Goal: Task Accomplishment & Management: Use online tool/utility

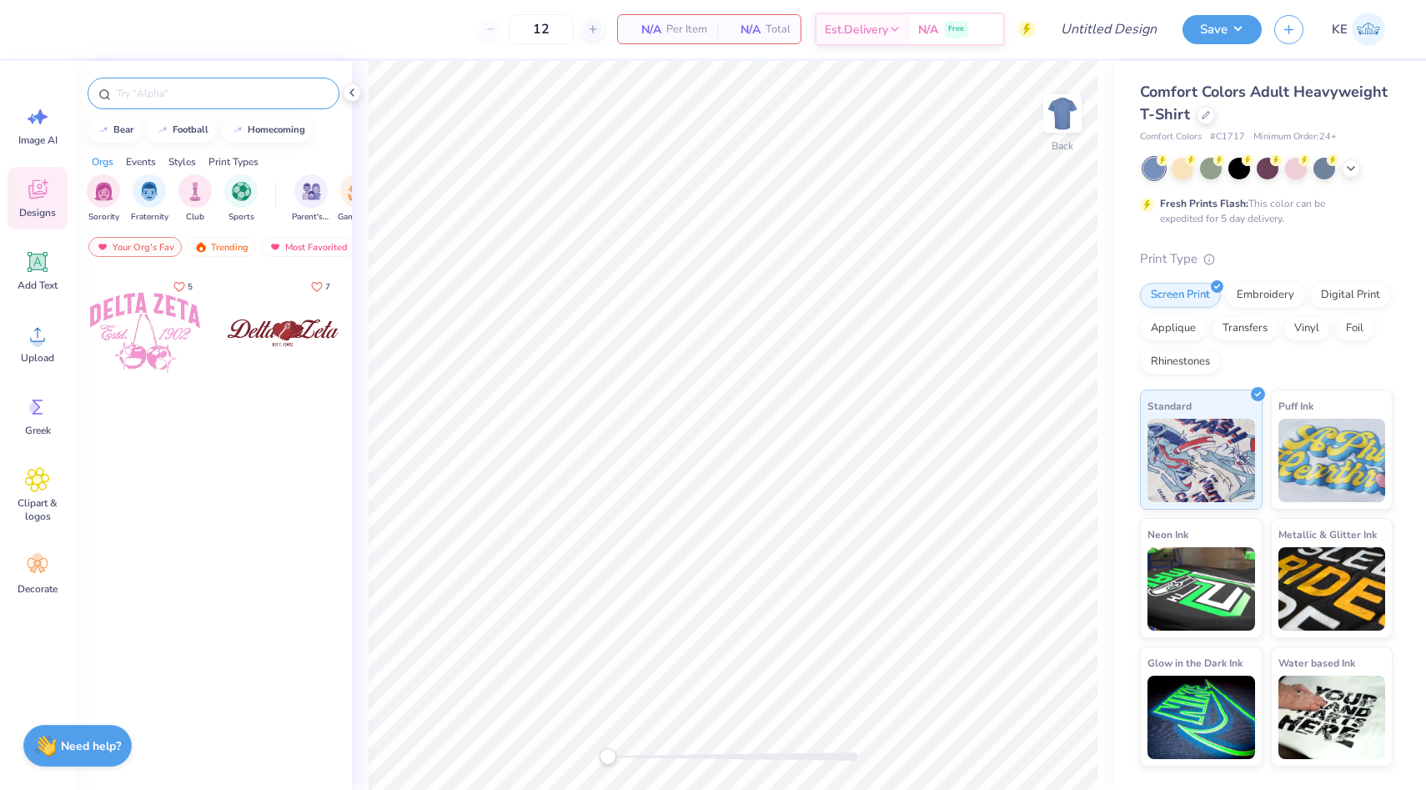
click at [188, 98] on input "text" at bounding box center [221, 93] width 213 height 17
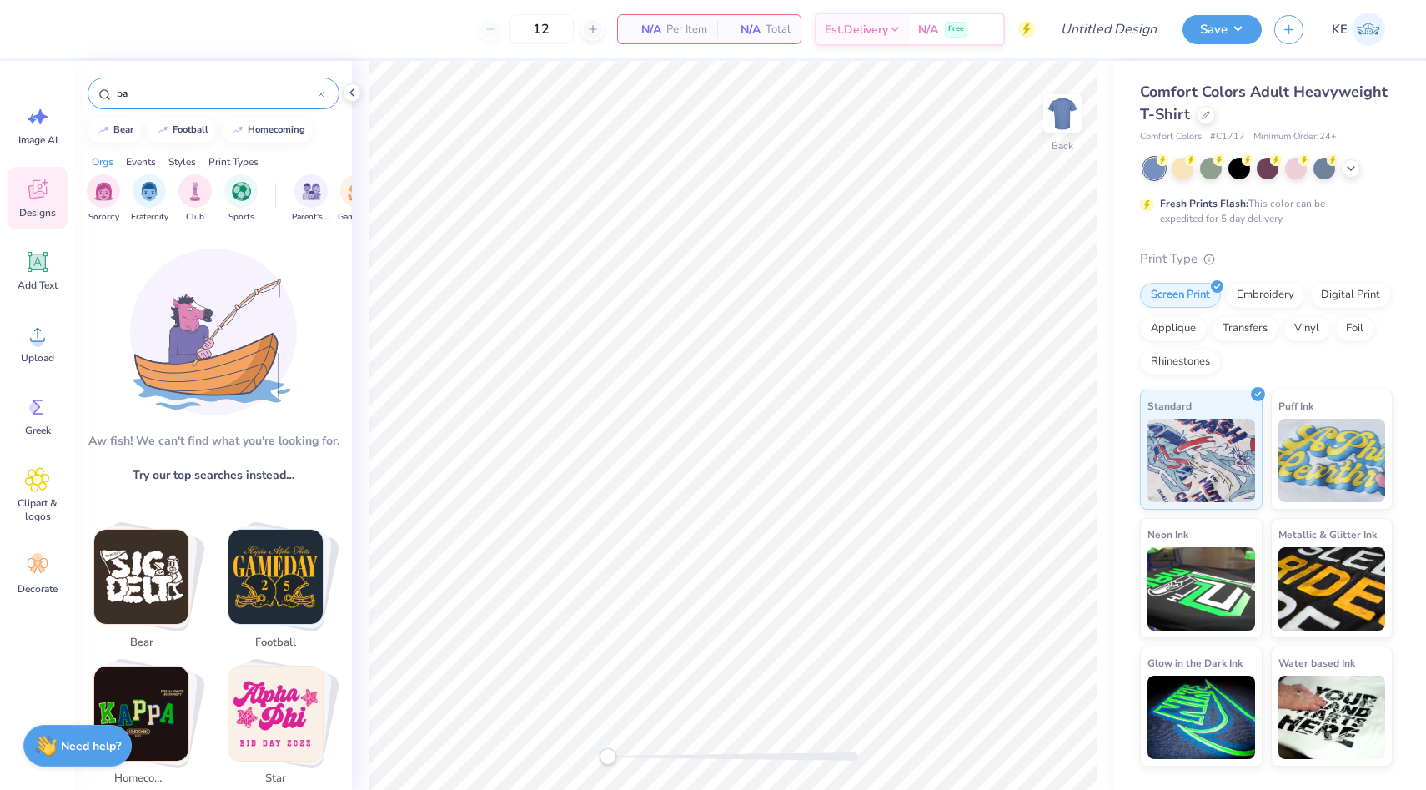
type input "b"
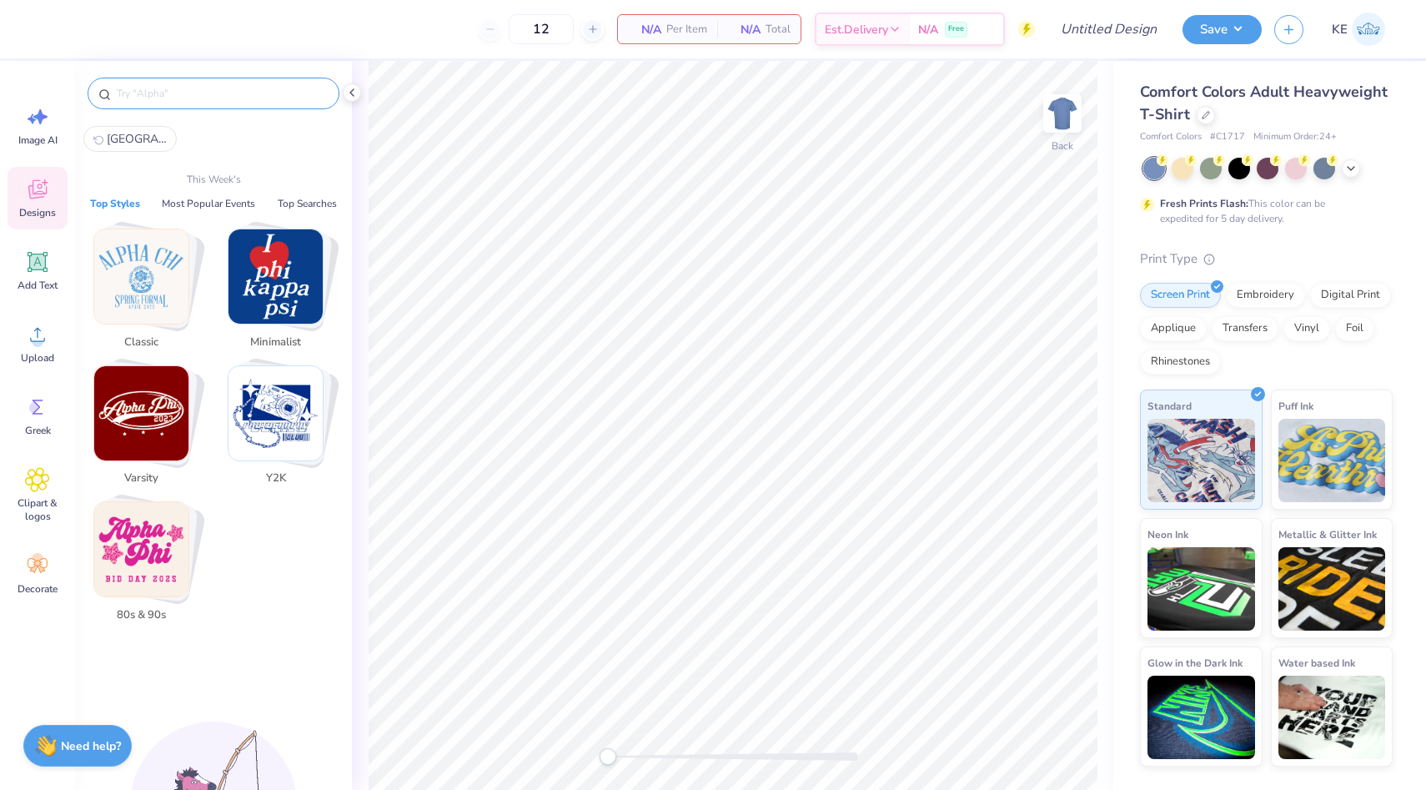
type input "b"
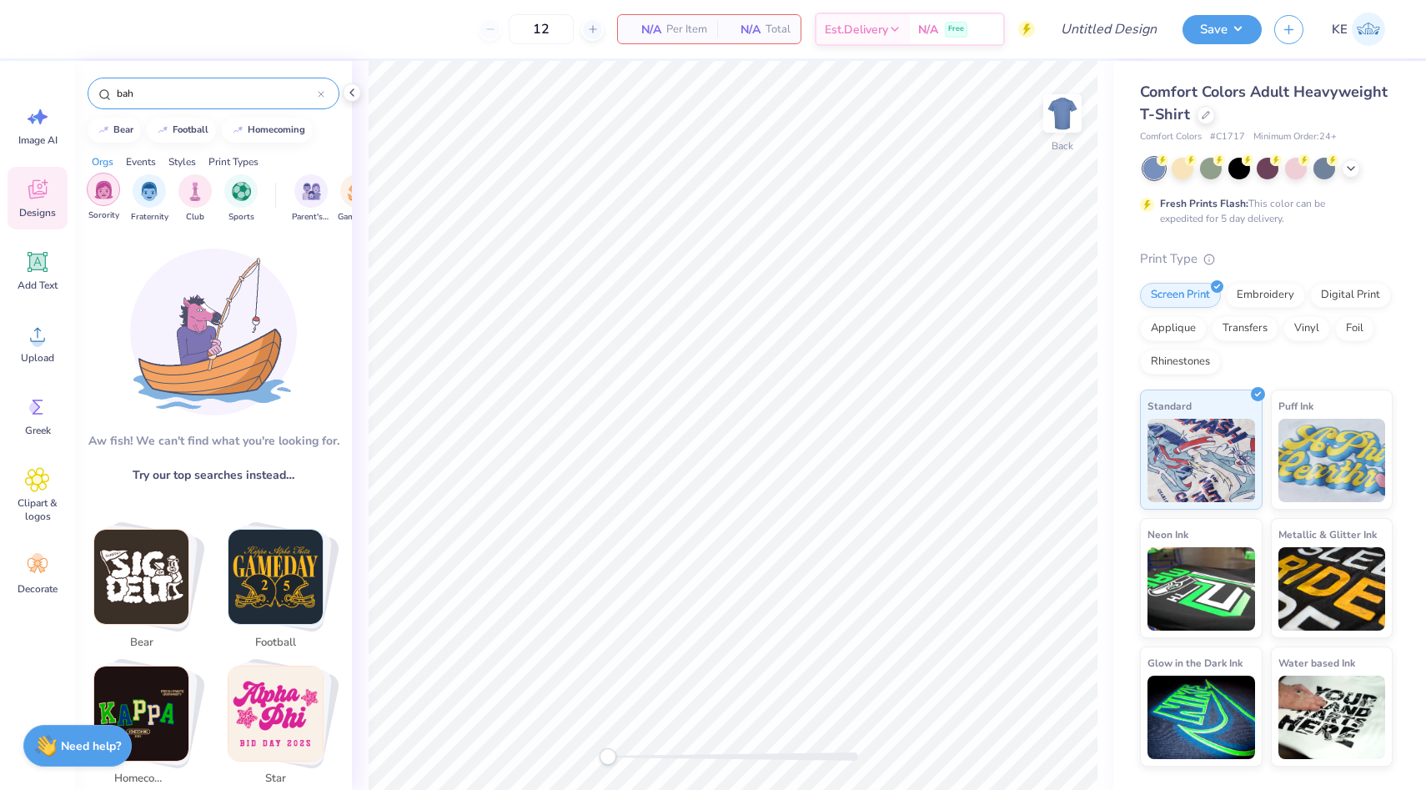
type input "bah"
click at [106, 193] on img "filter for Sorority" at bounding box center [103, 189] width 19 height 19
click at [213, 92] on input "bah" at bounding box center [216, 93] width 203 height 17
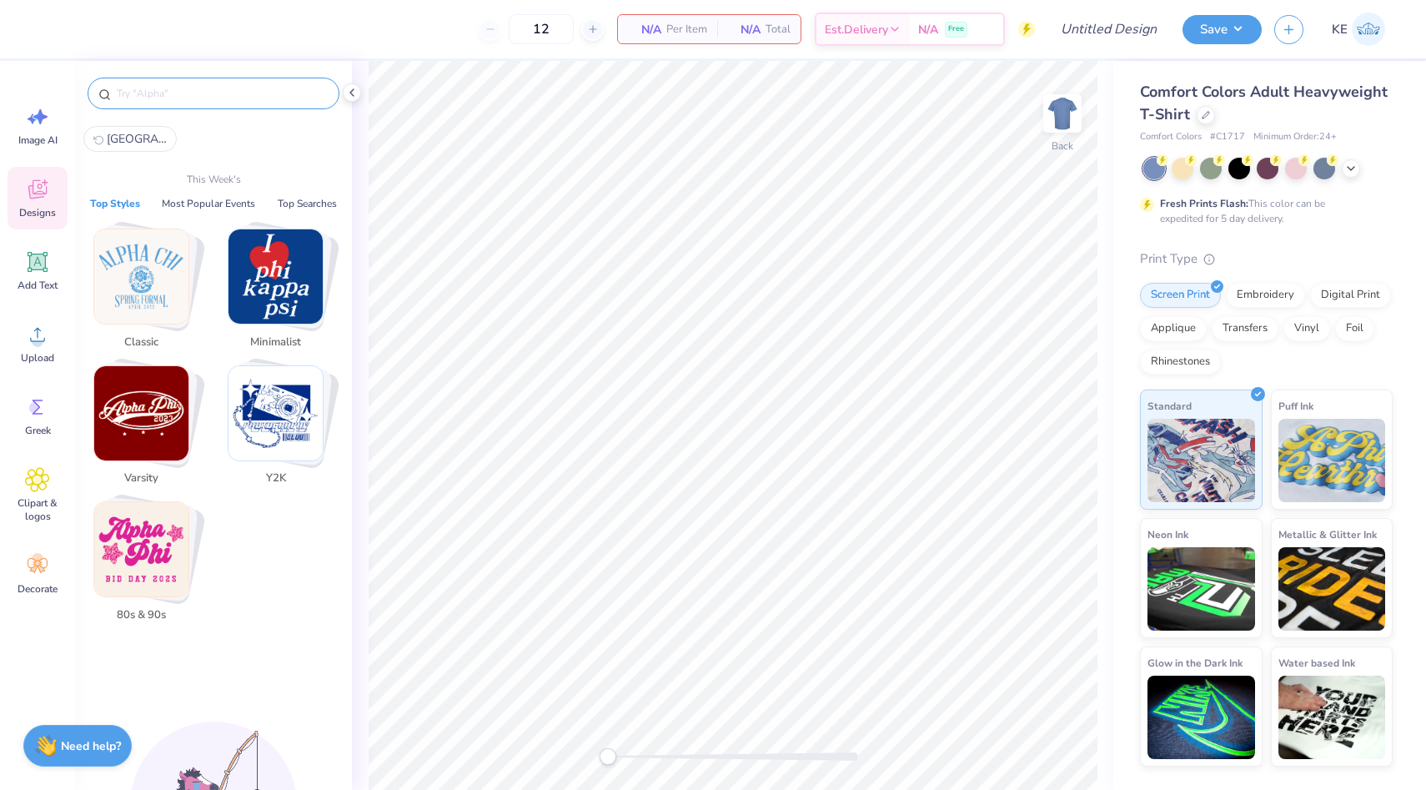
click at [141, 320] on img "Stack Card Button Classic" at bounding box center [141, 276] width 94 height 94
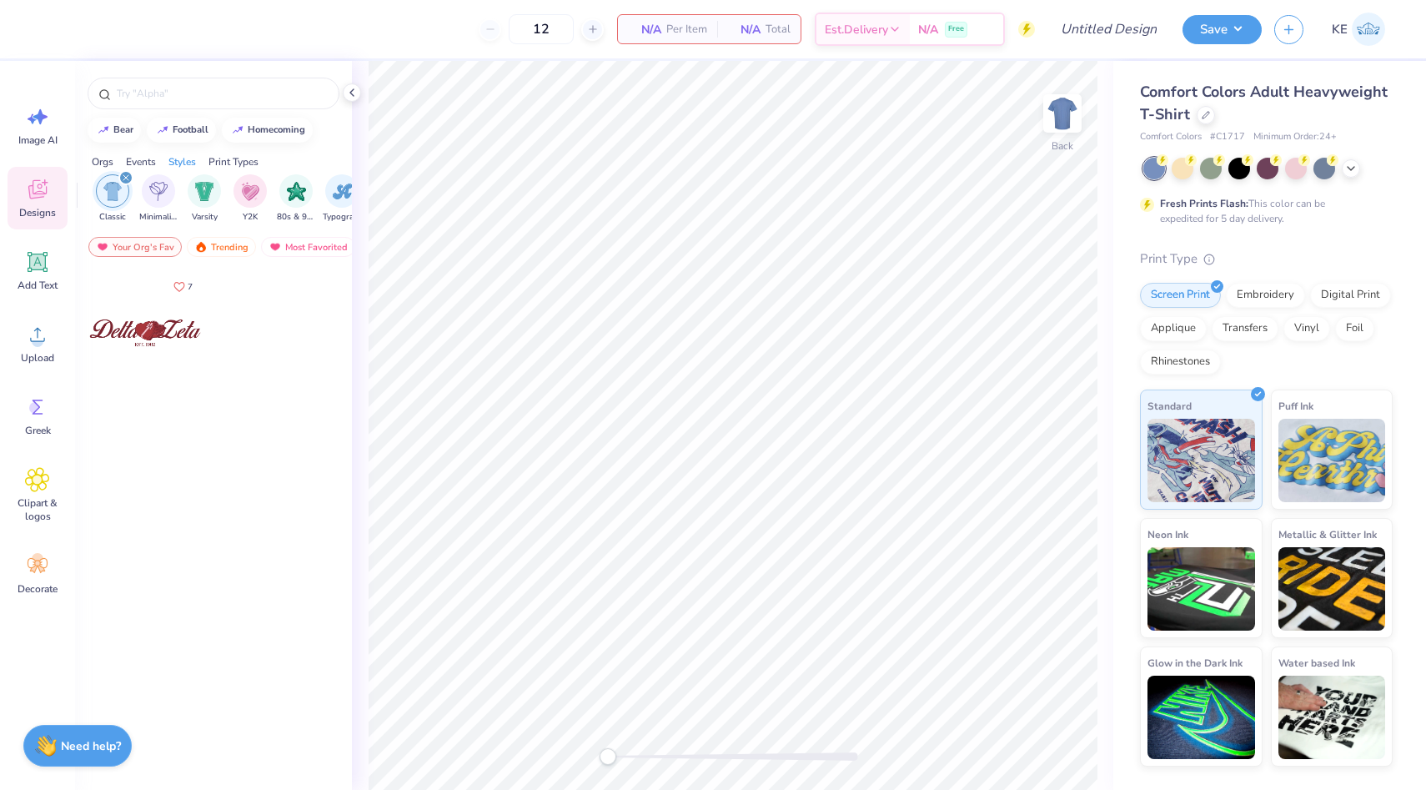
scroll to position [0, 874]
click at [223, 250] on div "Trending" at bounding box center [221, 247] width 69 height 20
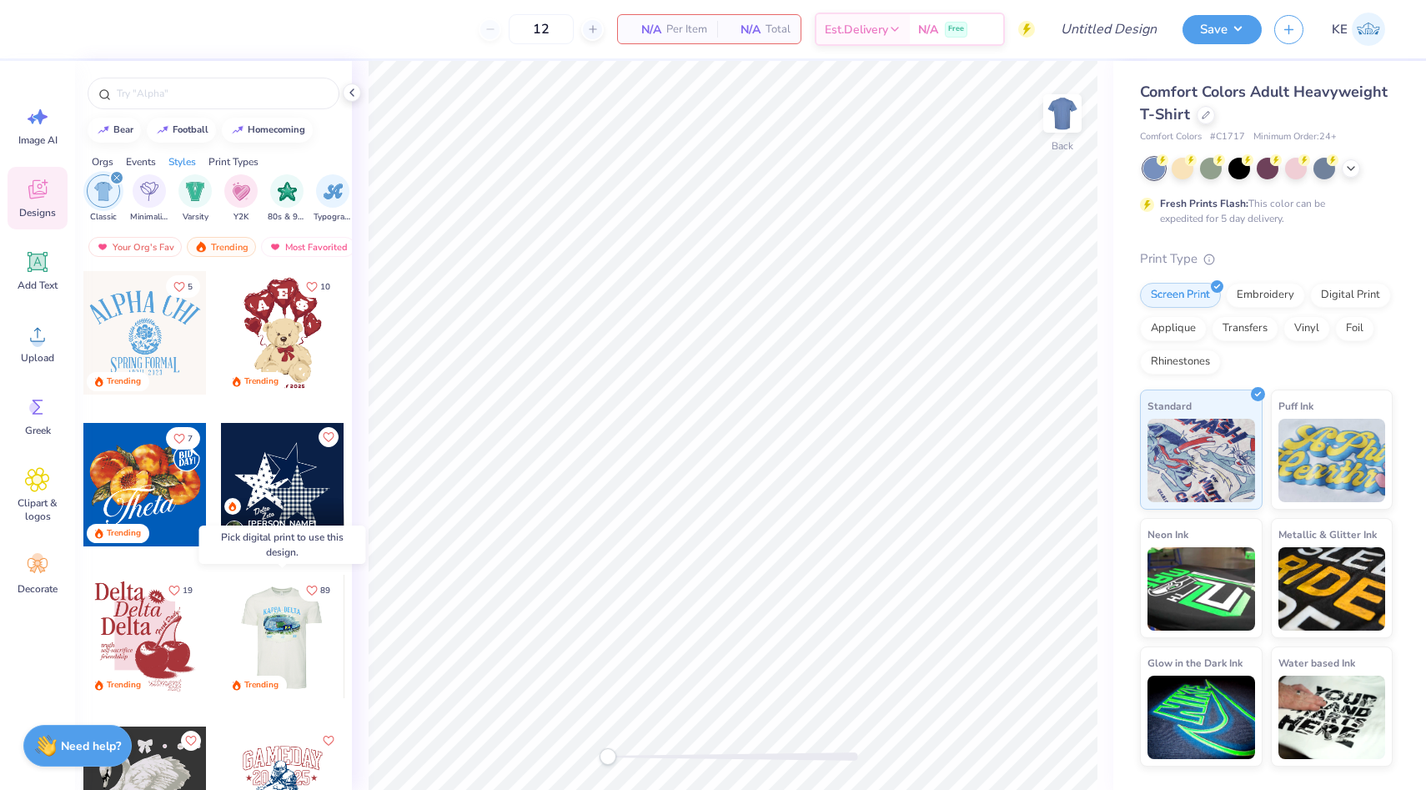
click at [301, 640] on div at bounding box center [281, 636] width 123 height 123
click at [292, 640] on div at bounding box center [282, 636] width 123 height 123
click at [258, 626] on div at bounding box center [282, 636] width 123 height 123
click at [265, 645] on div at bounding box center [282, 636] width 123 height 123
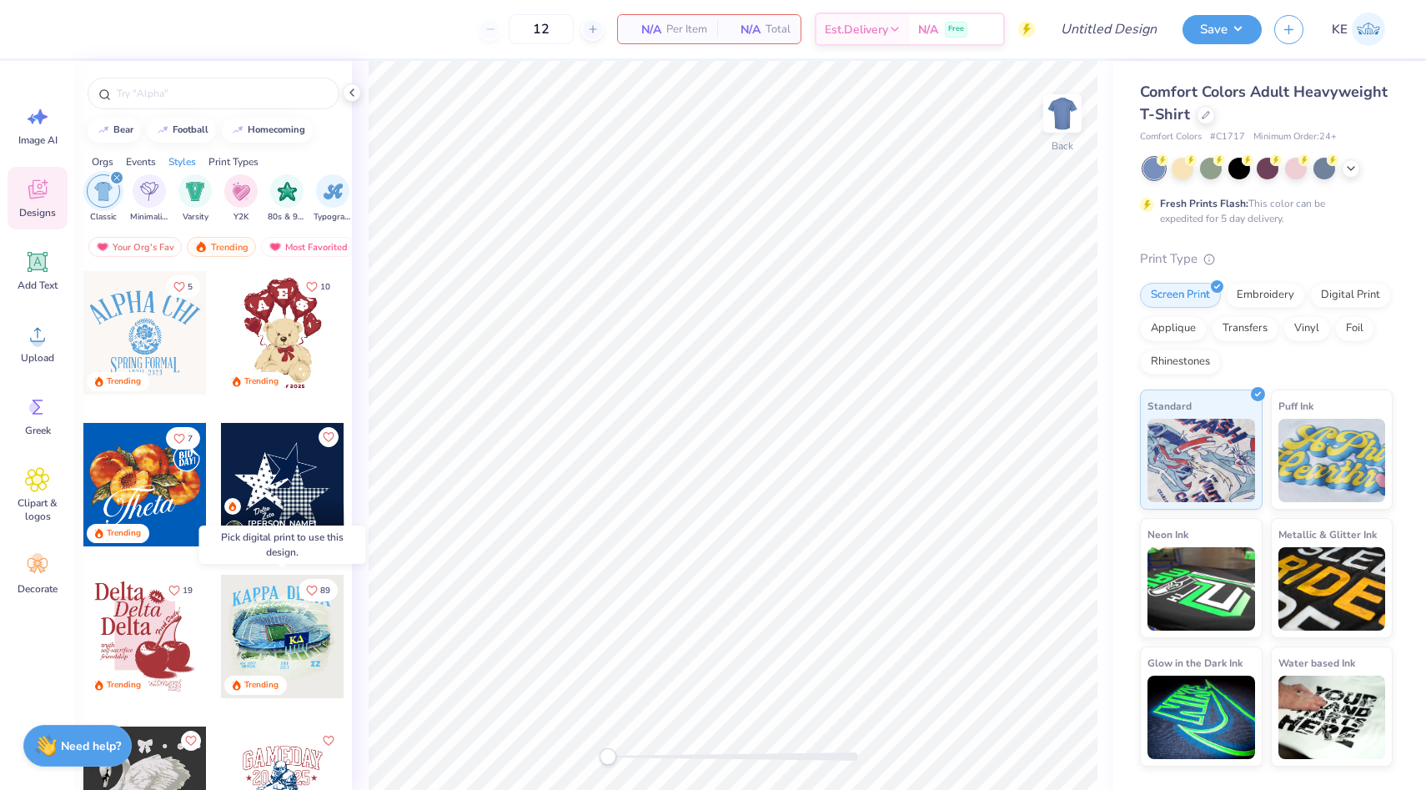
click at [220, 622] on div at bounding box center [158, 636] width 123 height 123
click at [279, 622] on div at bounding box center [282, 636] width 123 height 123
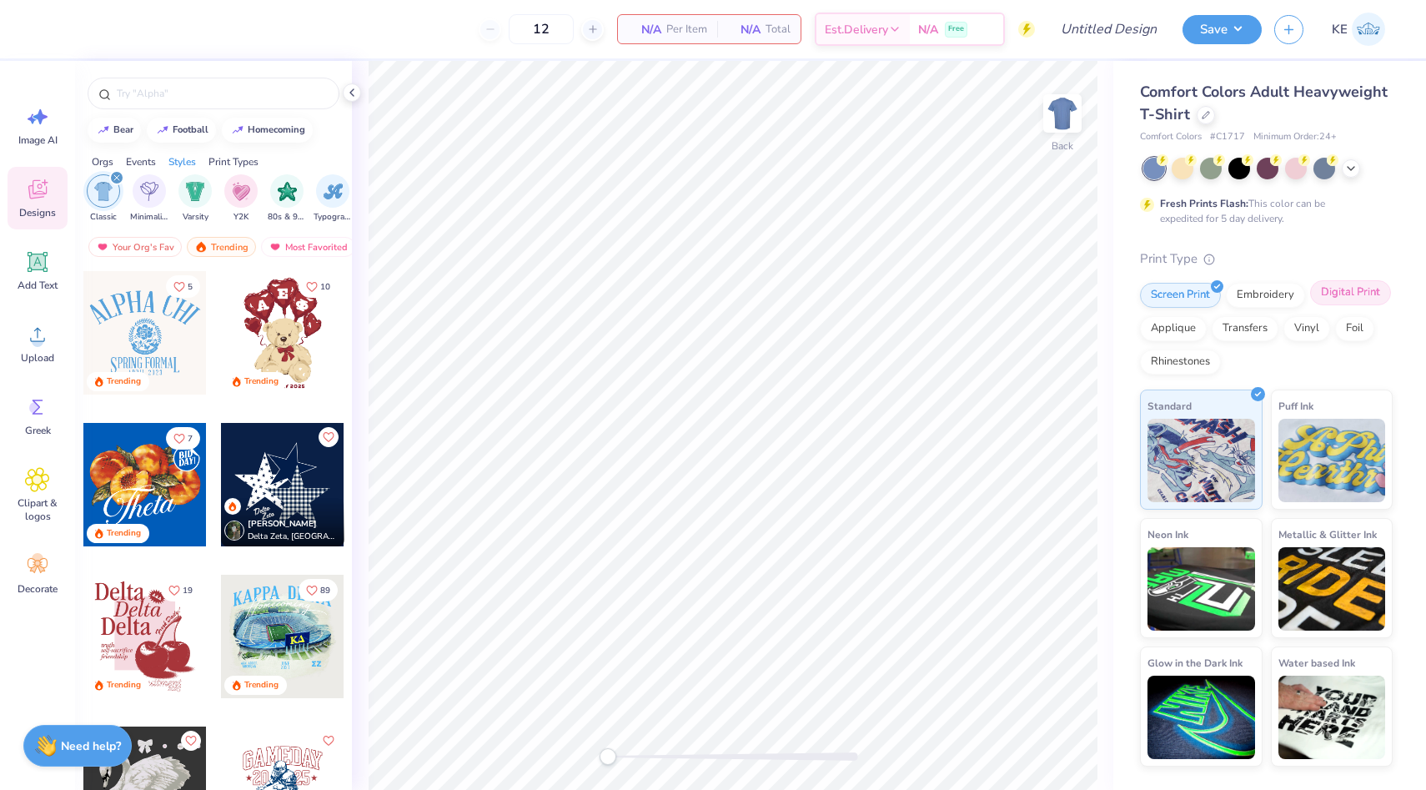
click at [1332, 299] on div "Digital Print" at bounding box center [1350, 292] width 81 height 25
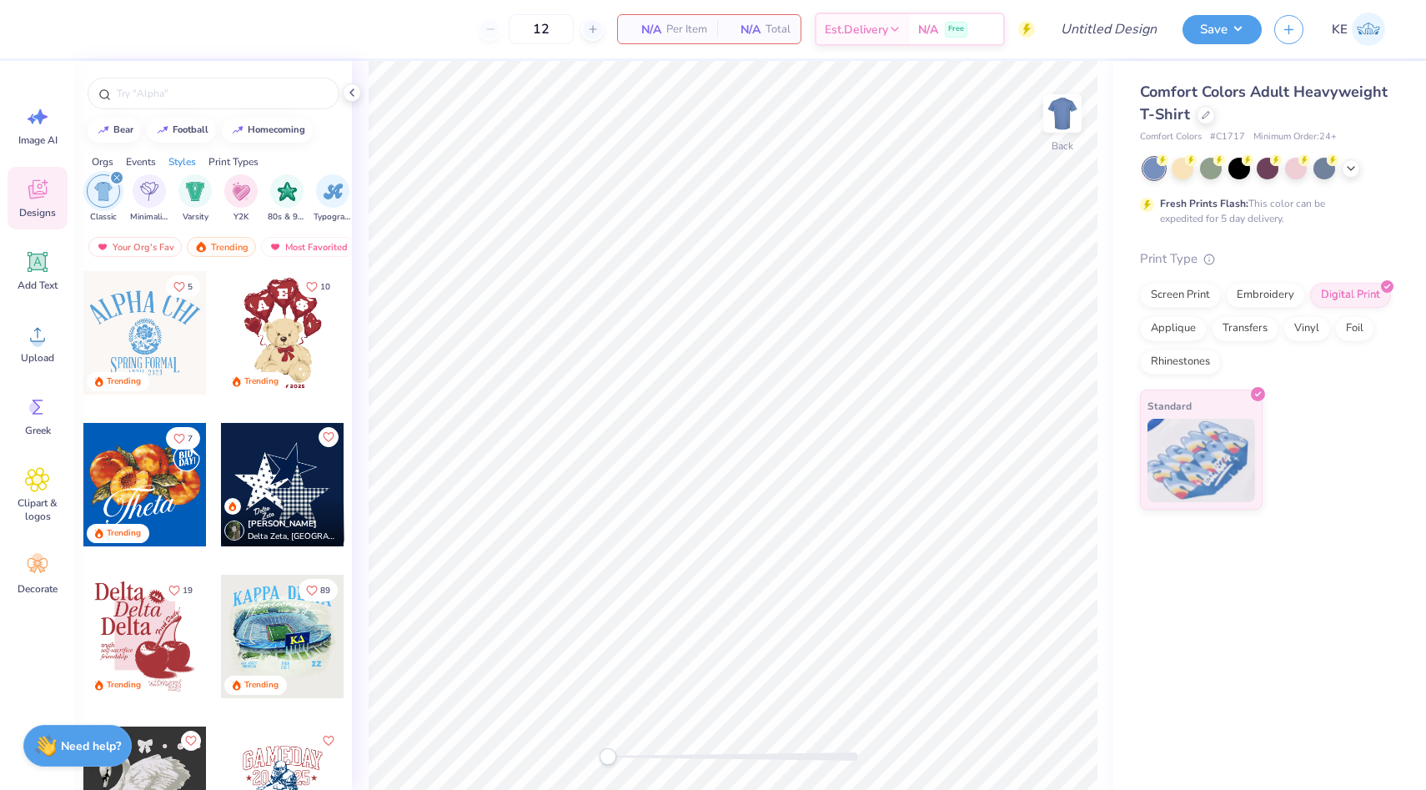
click at [274, 631] on div at bounding box center [282, 636] width 123 height 123
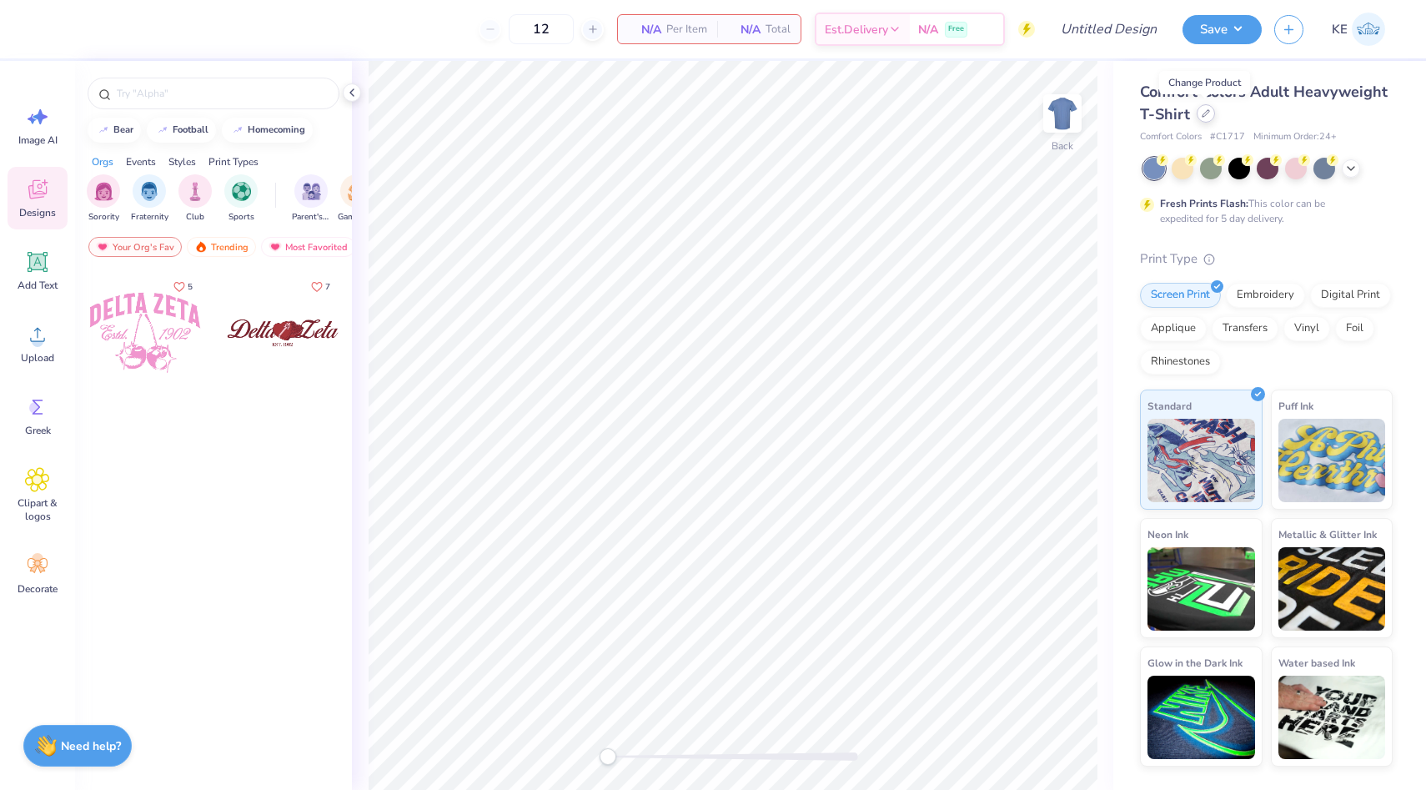
click at [1203, 114] on icon at bounding box center [1206, 113] width 8 height 8
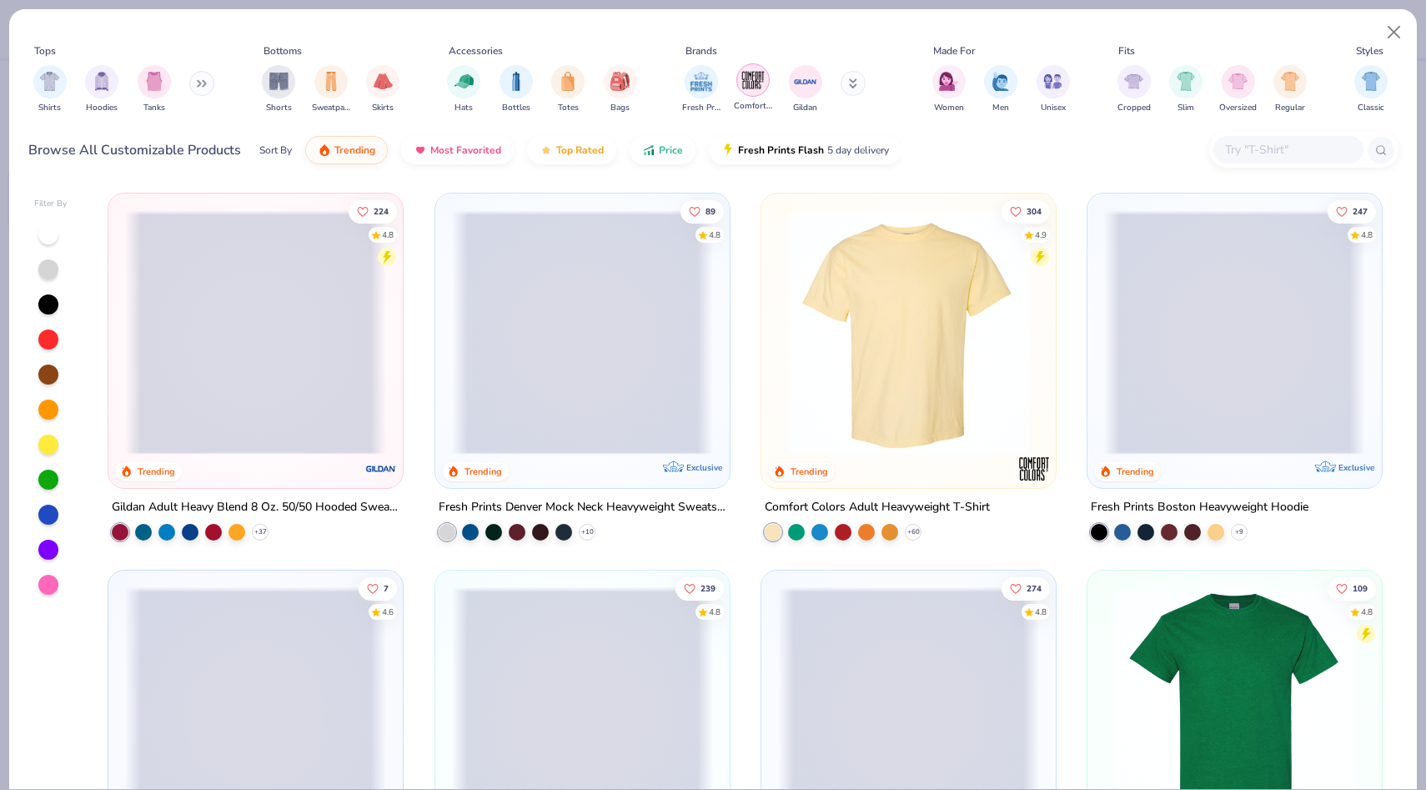
click at [751, 80] on img "filter for Comfort Colors" at bounding box center [752, 80] width 25 height 25
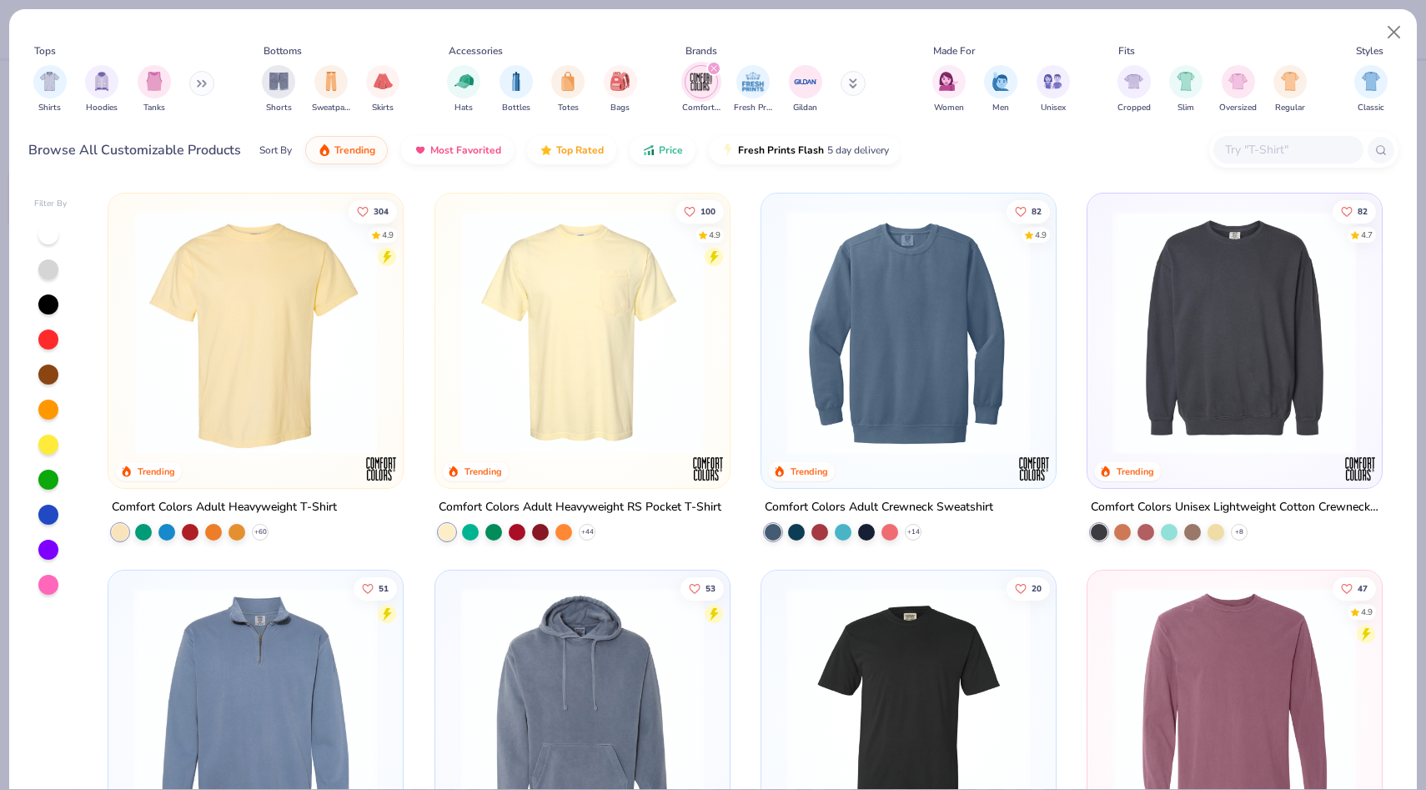
click at [556, 421] on img at bounding box center [582, 332] width 261 height 244
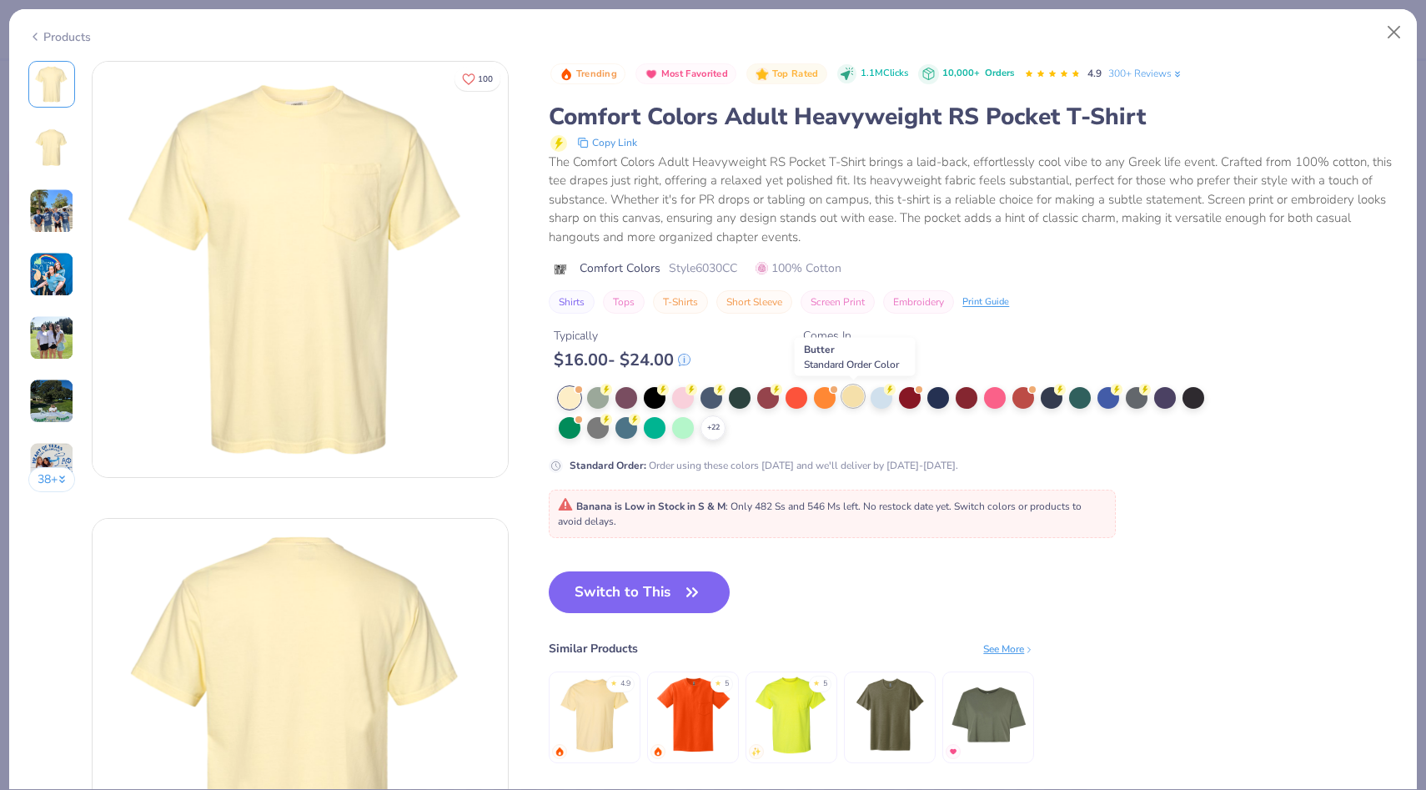
click at [858, 393] on div at bounding box center [853, 396] width 22 height 22
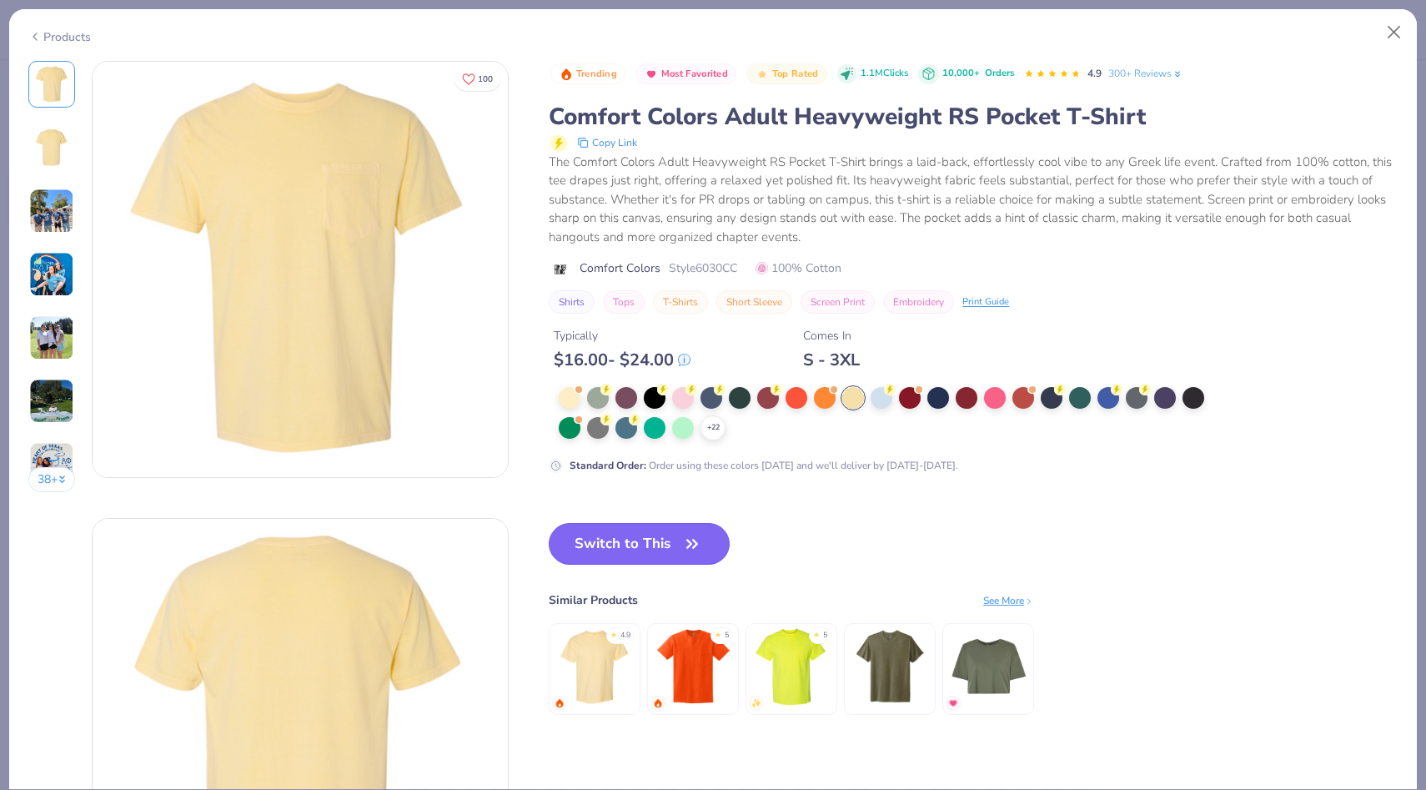
click at [617, 546] on button "Switch to This" at bounding box center [639, 544] width 181 height 42
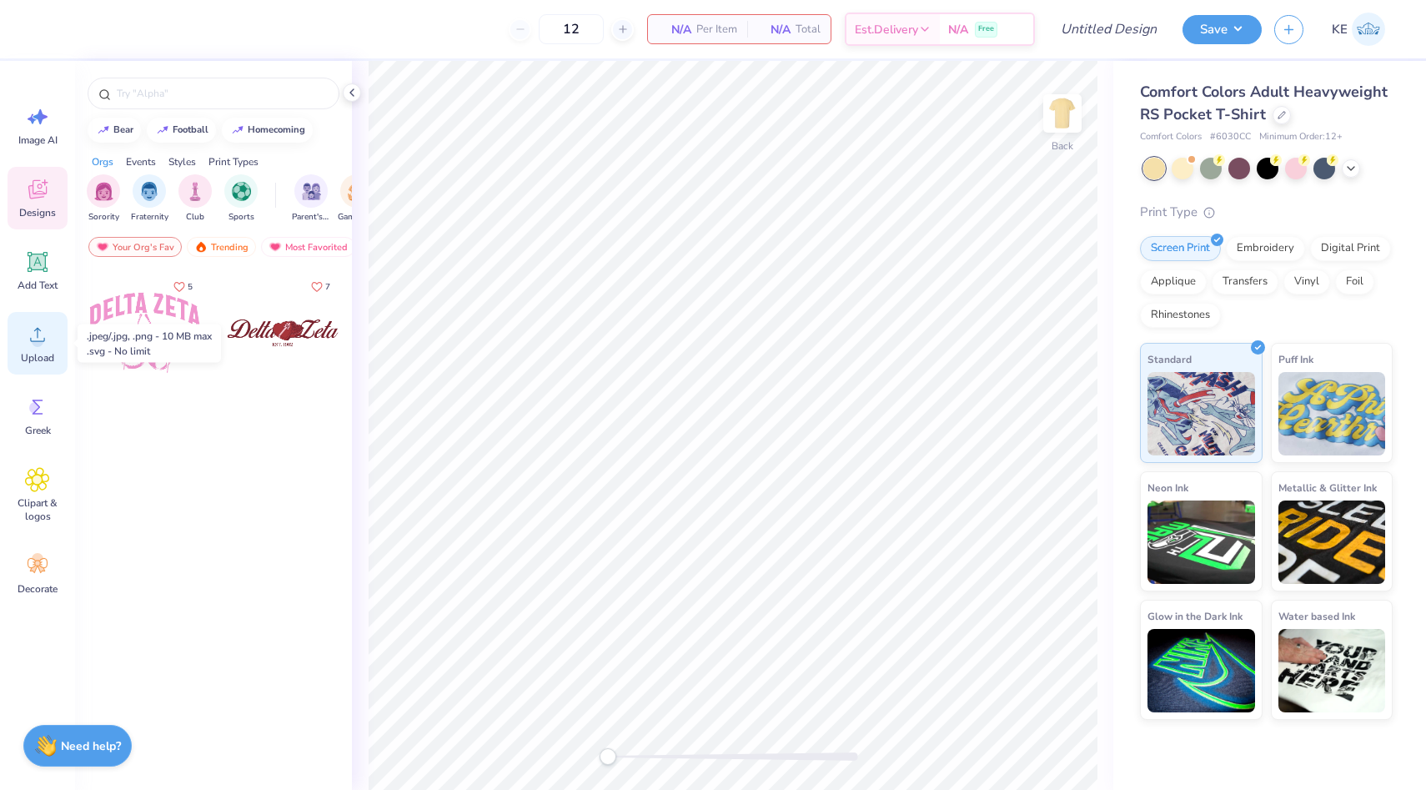
click at [43, 354] on span "Upload" at bounding box center [37, 357] width 33 height 13
click at [98, 750] on strong "Need help?" at bounding box center [91, 743] width 60 height 16
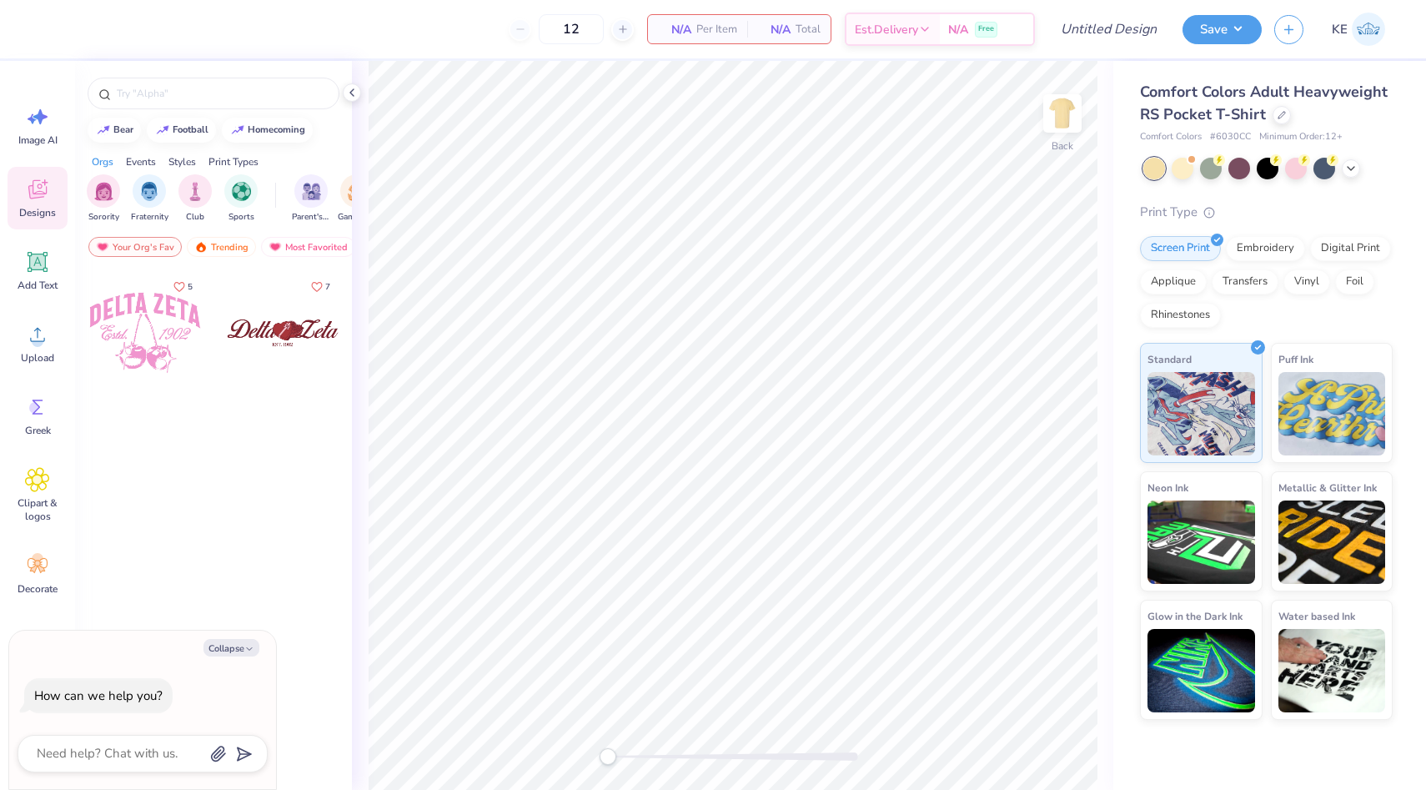
click at [1114, 209] on div "Comfort Colors Adult Heavyweight RS Pocket T-Shirt Comfort Colors # 6030CC Mini…" at bounding box center [1269, 390] width 313 height 659
click at [238, 648] on button "Collapse" at bounding box center [231, 648] width 56 height 18
type textarea "x"
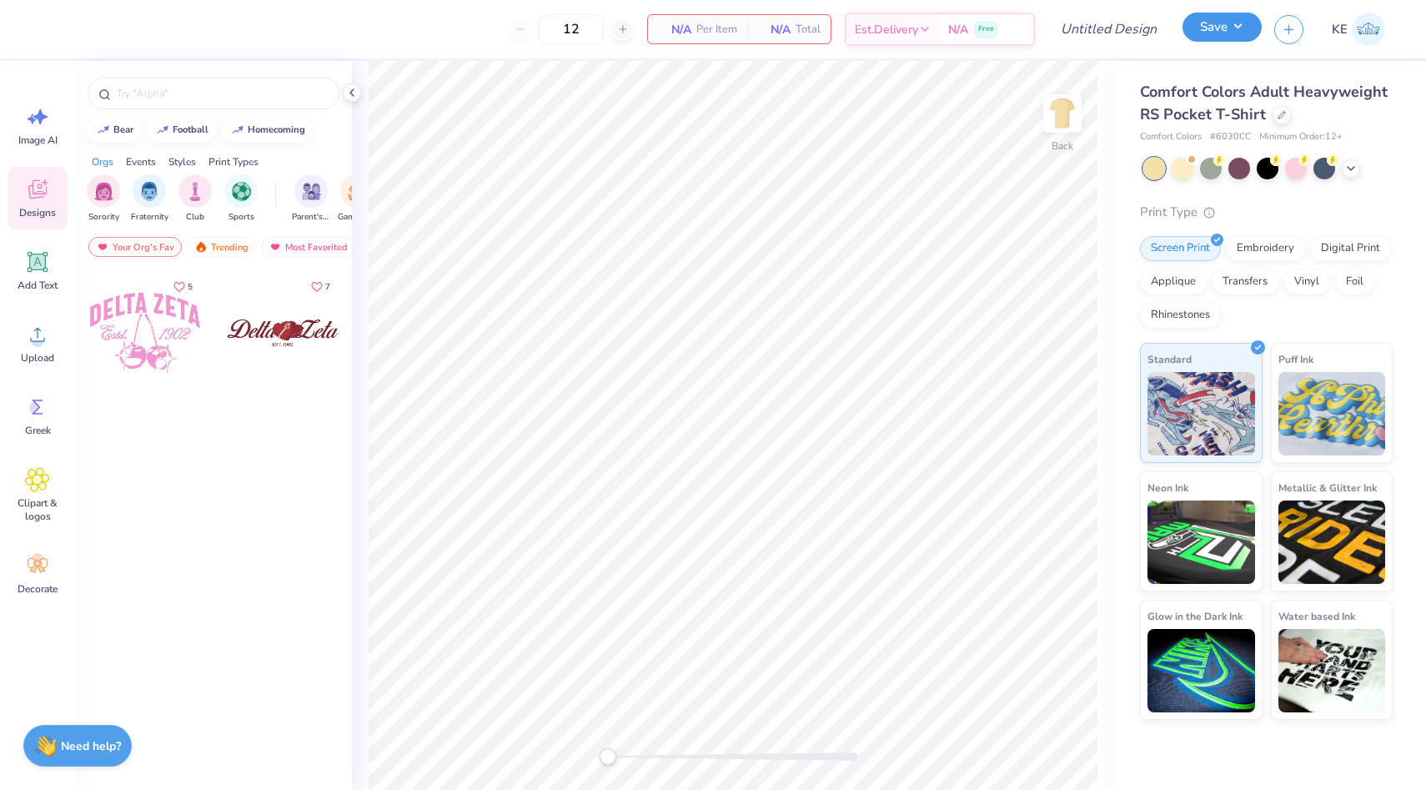
click at [1237, 33] on button "Save" at bounding box center [1221, 27] width 79 height 29
